Goal: Find specific page/section: Find specific page/section

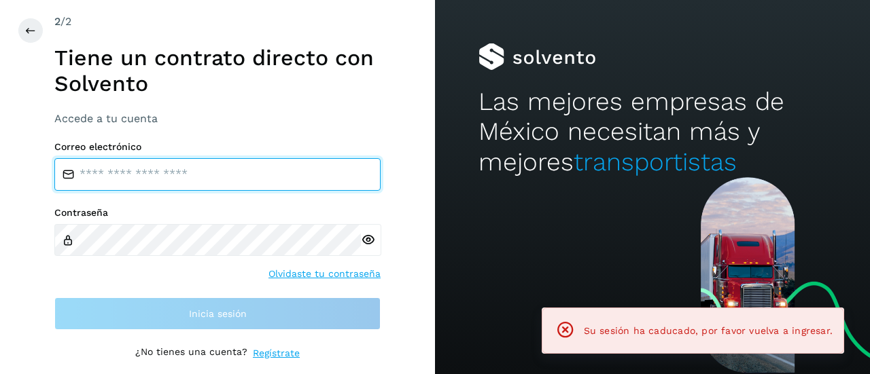
click at [216, 168] on input "email" at bounding box center [217, 174] width 326 height 33
type input "**********"
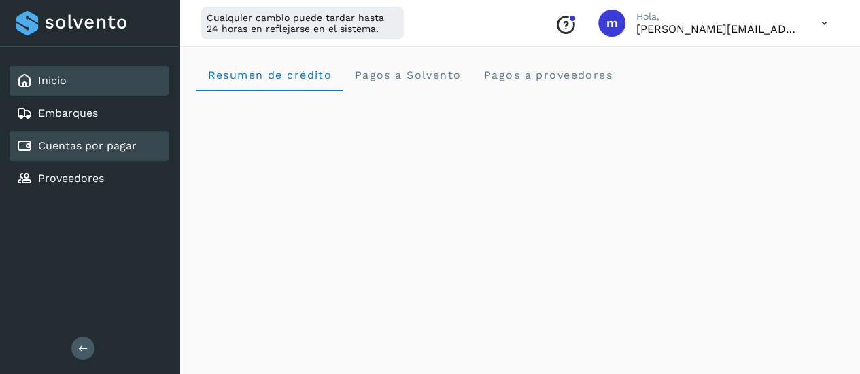
click at [103, 139] on div "Cuentas por pagar" at bounding box center [76, 146] width 120 height 16
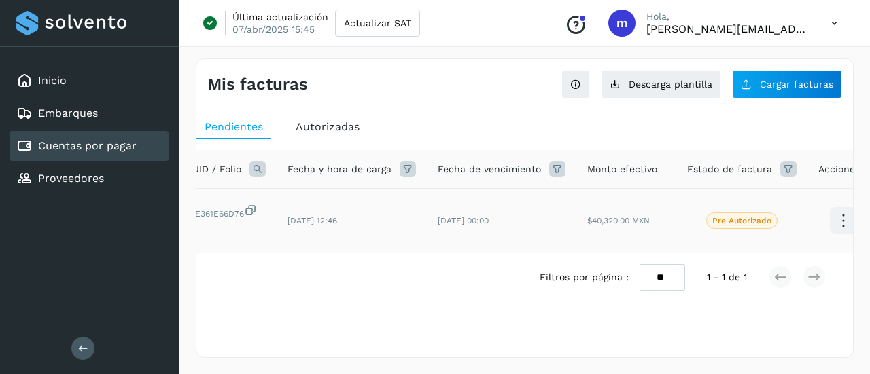
scroll to position [0, 230]
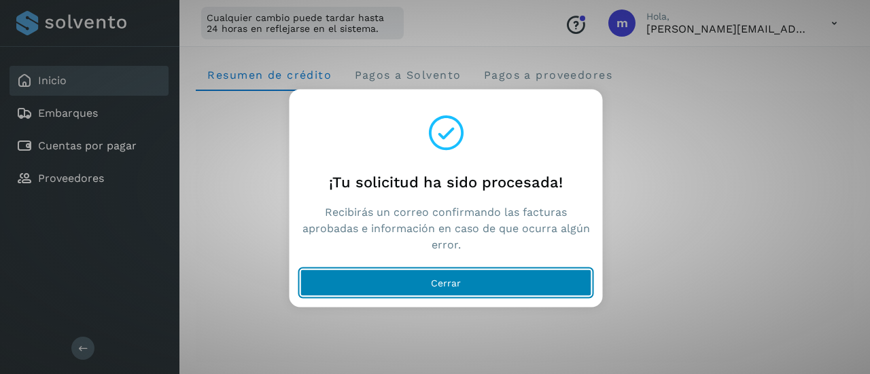
click at [447, 280] on span "Cerrar" at bounding box center [446, 283] width 30 height 10
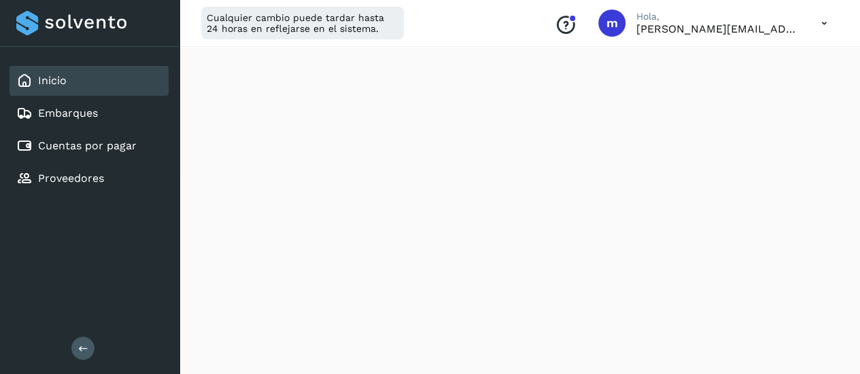
scroll to position [266, 0]
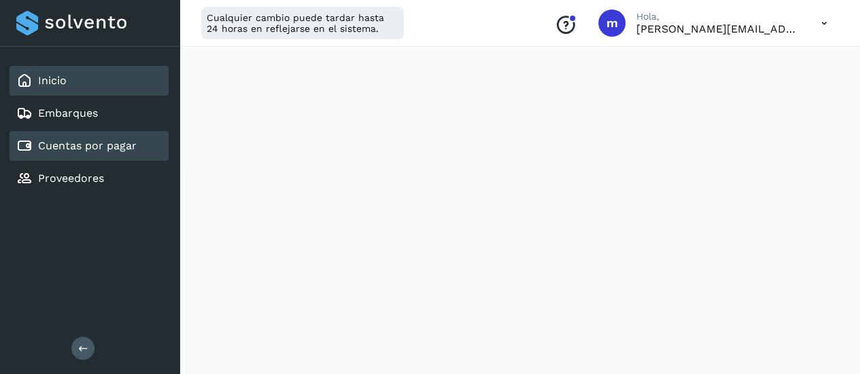
click at [98, 156] on div "Cuentas por pagar" at bounding box center [89, 146] width 159 height 30
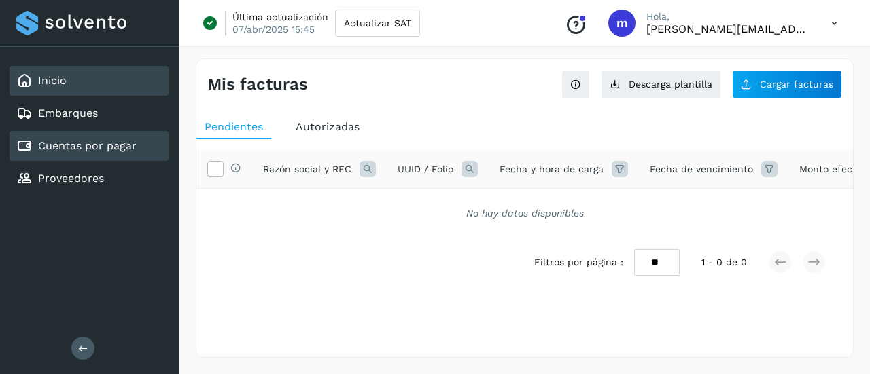
click at [80, 91] on div "Inicio" at bounding box center [89, 81] width 159 height 30
